Goal: Transaction & Acquisition: Book appointment/travel/reservation

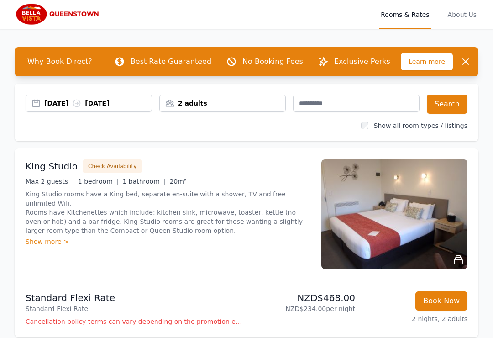
scroll to position [0, 0]
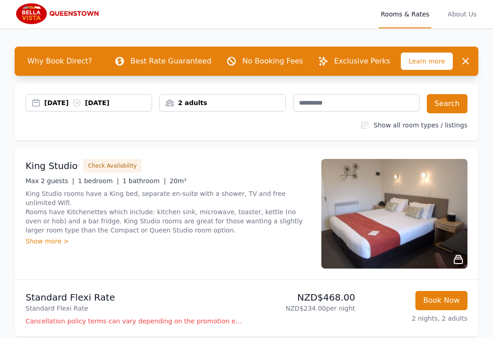
click at [124, 110] on div "[DATE] [DATE]" at bounding box center [89, 102] width 126 height 17
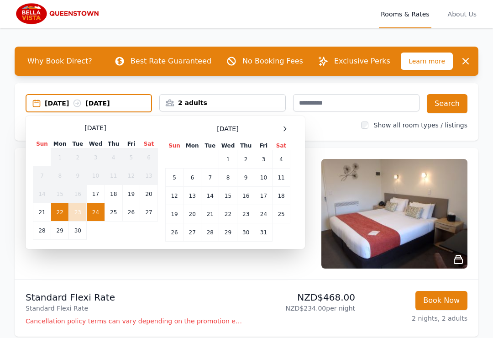
scroll to position [1, 0]
click at [113, 218] on td "25" at bounding box center [114, 212] width 18 height 18
click at [99, 210] on td "24" at bounding box center [96, 212] width 18 height 18
click at [113, 210] on td "25" at bounding box center [114, 212] width 18 height 18
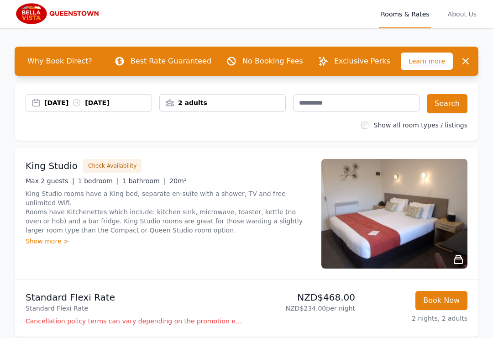
click at [185, 100] on div "2 adults" at bounding box center [223, 102] width 126 height 9
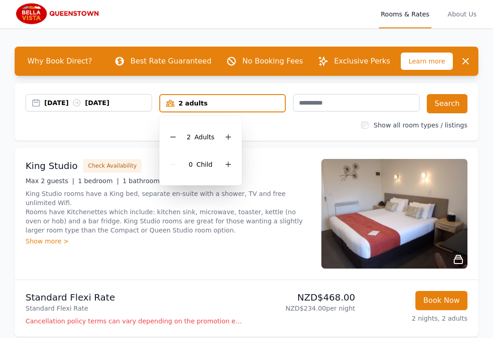
click at [172, 141] on div at bounding box center [173, 137] width 13 height 13
click at [219, 169] on div "0 Child" at bounding box center [199, 164] width 64 height 27
click at [224, 168] on div at bounding box center [224, 164] width 13 height 13
click at [218, 167] on div at bounding box center [224, 164] width 13 height 13
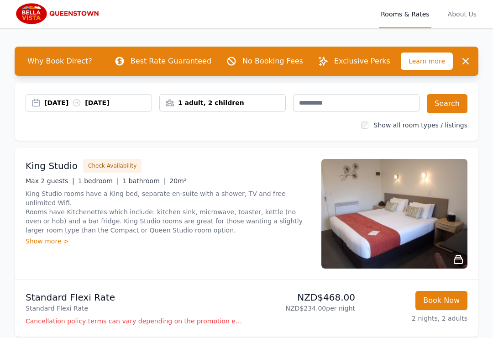
click at [443, 111] on button "Search" at bounding box center [447, 103] width 41 height 19
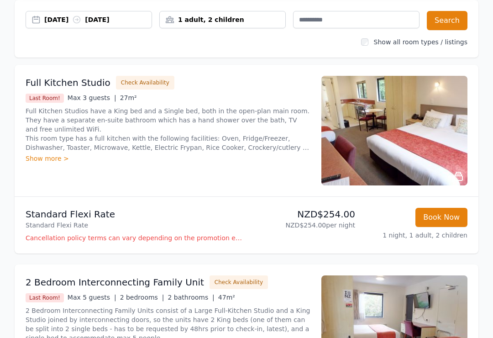
scroll to position [140, 0]
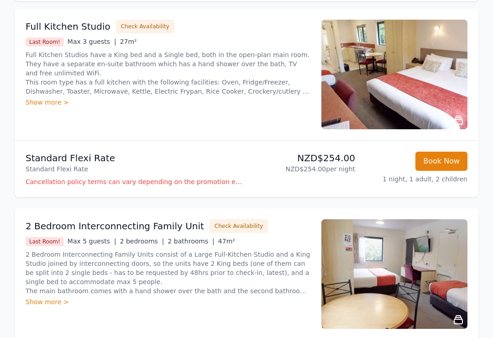
click at [35, 299] on div "Show more >" at bounding box center [168, 302] width 285 height 9
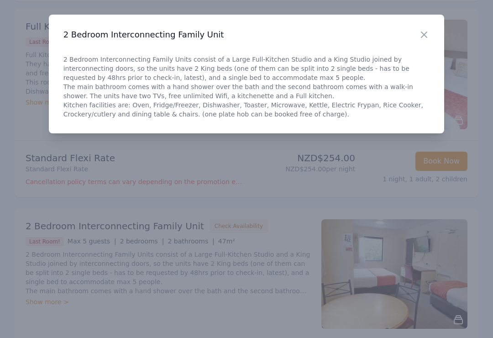
click at [421, 32] on icon "button" at bounding box center [424, 34] width 11 height 11
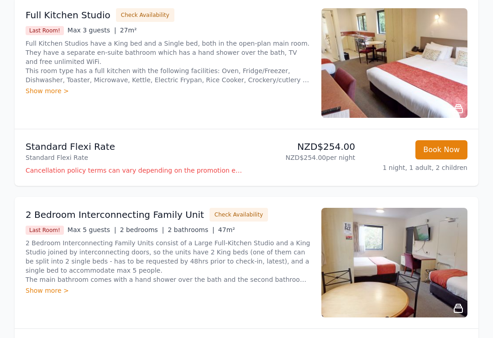
scroll to position [190, 0]
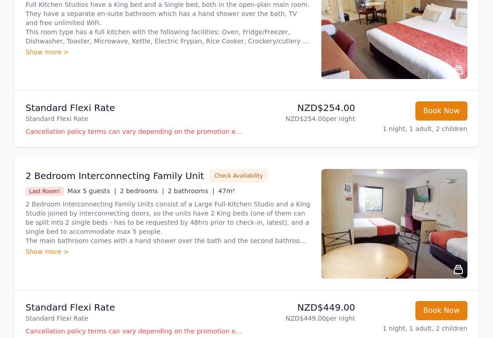
click at [455, 268] on icon at bounding box center [458, 269] width 8 height 8
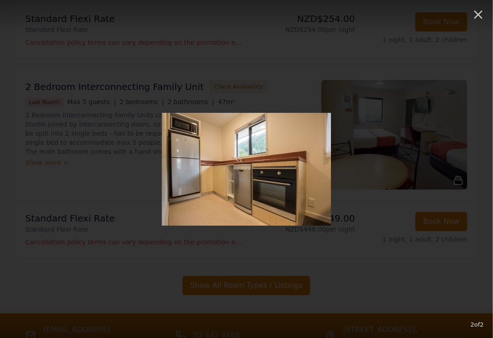
scroll to position [280, 348]
click at [206, 172] on img at bounding box center [246, 169] width 169 height 113
click at [472, 11] on icon "button" at bounding box center [478, 14] width 15 height 15
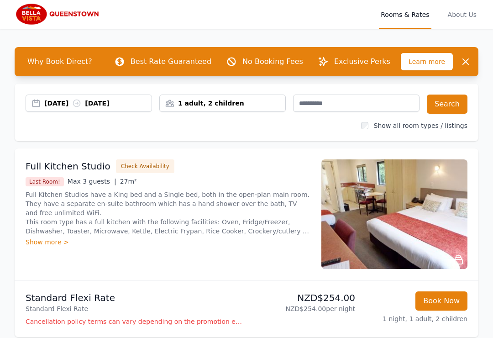
scroll to position [0, 0]
